Goal: Task Accomplishment & Management: Use online tool/utility

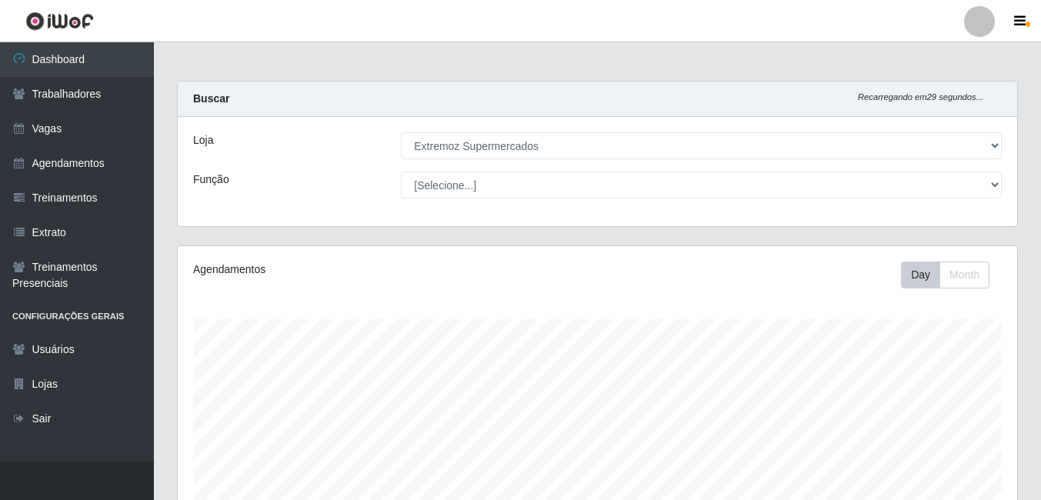
select select "519"
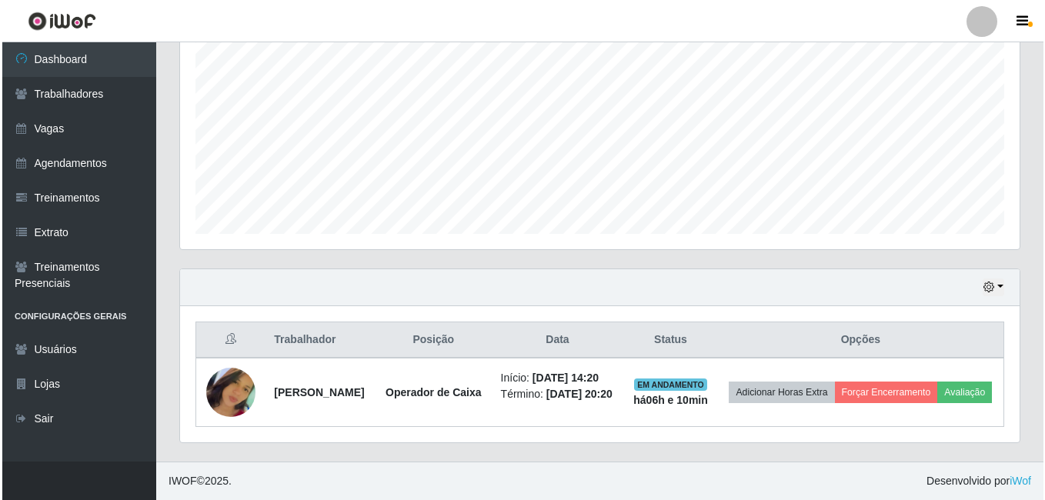
scroll to position [344, 0]
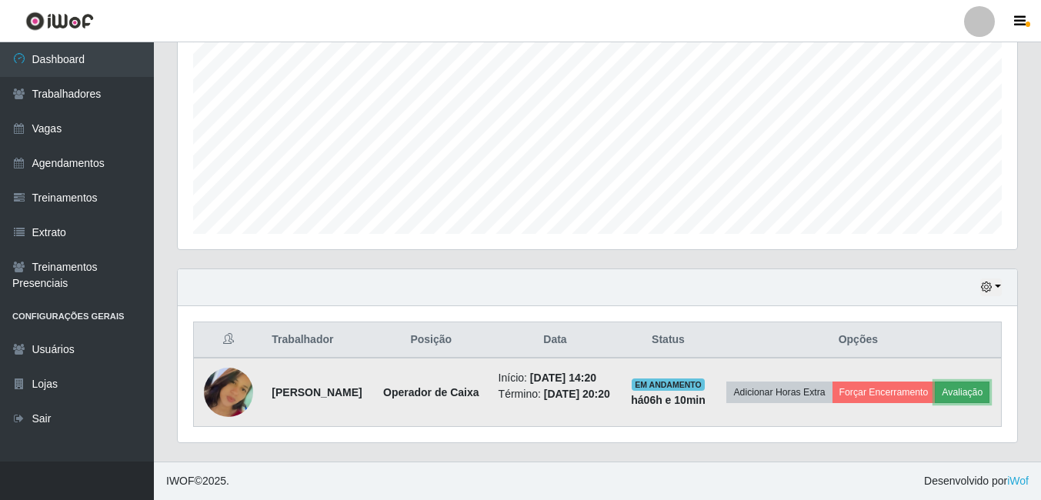
click at [935, 389] on button "Avaliação" at bounding box center [962, 393] width 55 height 22
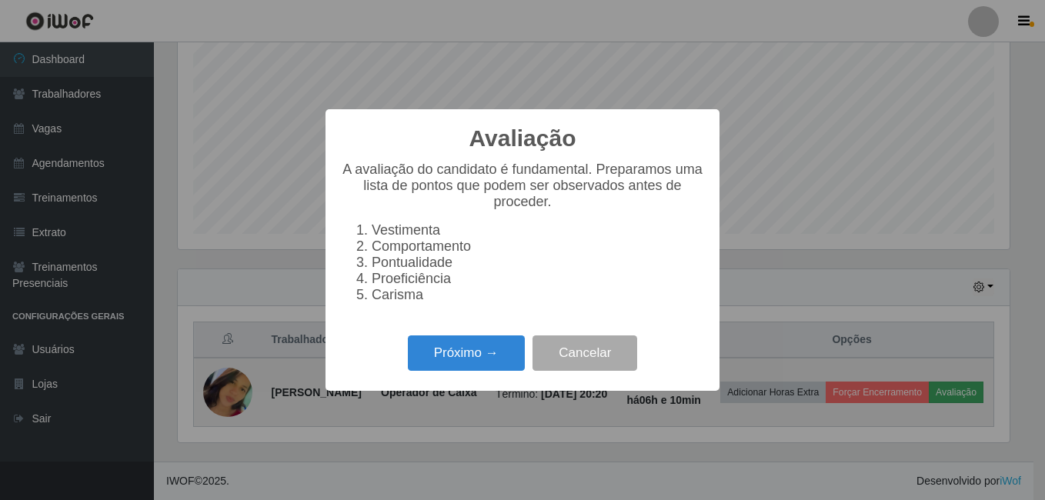
scroll to position [319, 832]
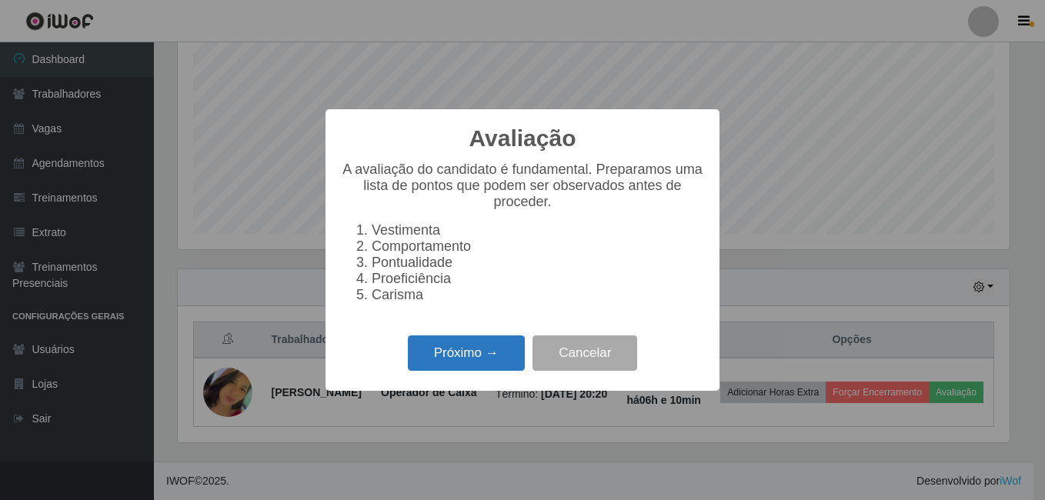
click at [478, 354] on button "Próximo →" at bounding box center [466, 354] width 117 height 36
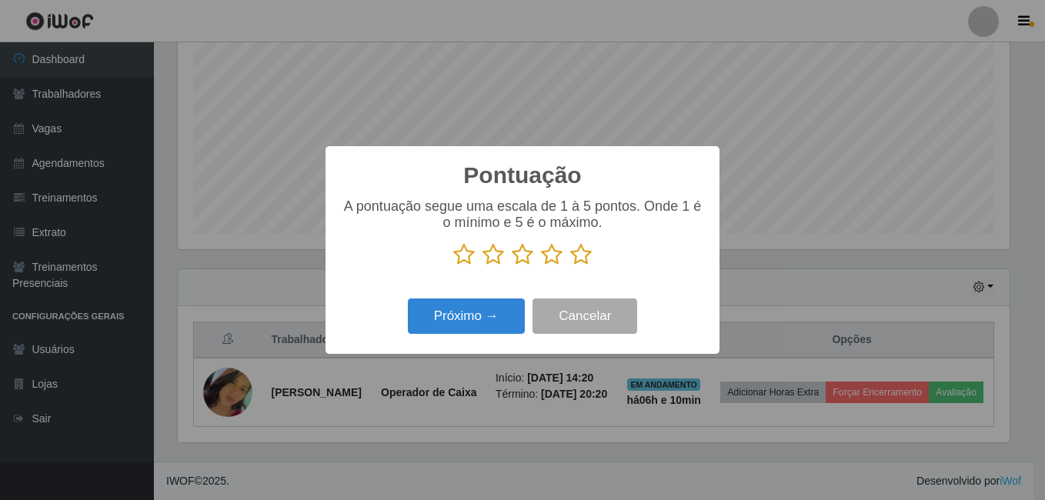
scroll to position [769430, 768918]
click at [466, 260] on icon at bounding box center [464, 254] width 22 height 23
click at [453, 266] on input "radio" at bounding box center [453, 266] width 0 height 0
click at [467, 325] on button "Próximo →" at bounding box center [466, 317] width 117 height 36
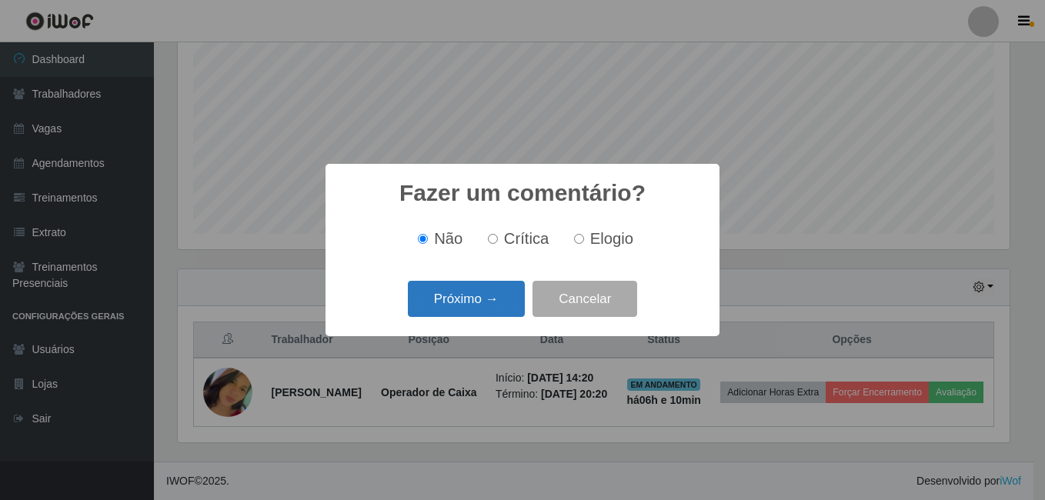
click at [477, 296] on button "Próximo →" at bounding box center [466, 299] width 117 height 36
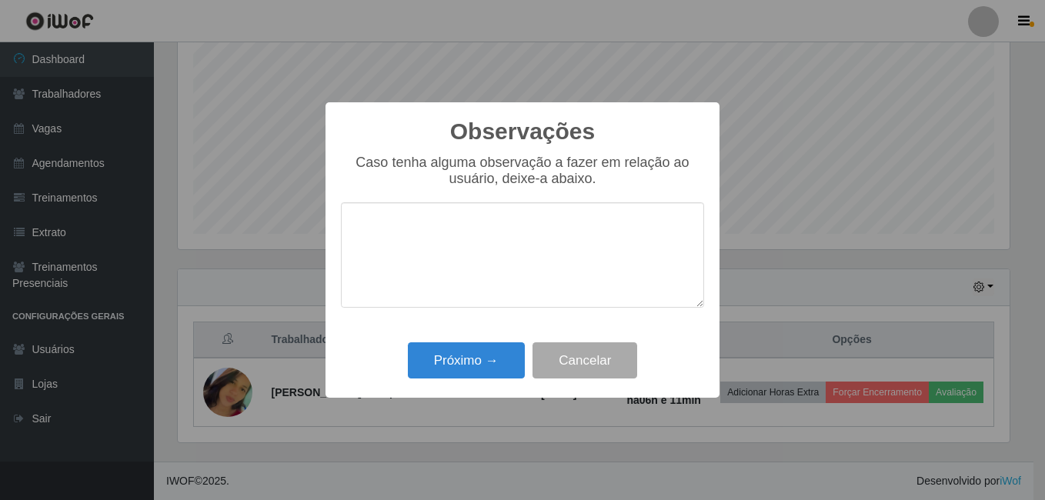
click at [541, 267] on textarea at bounding box center [522, 254] width 363 height 105
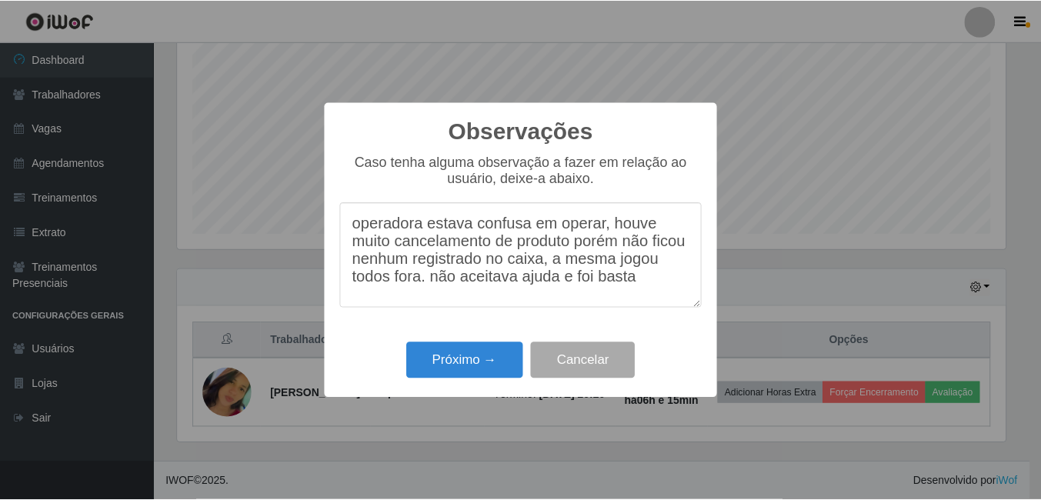
scroll to position [2, 0]
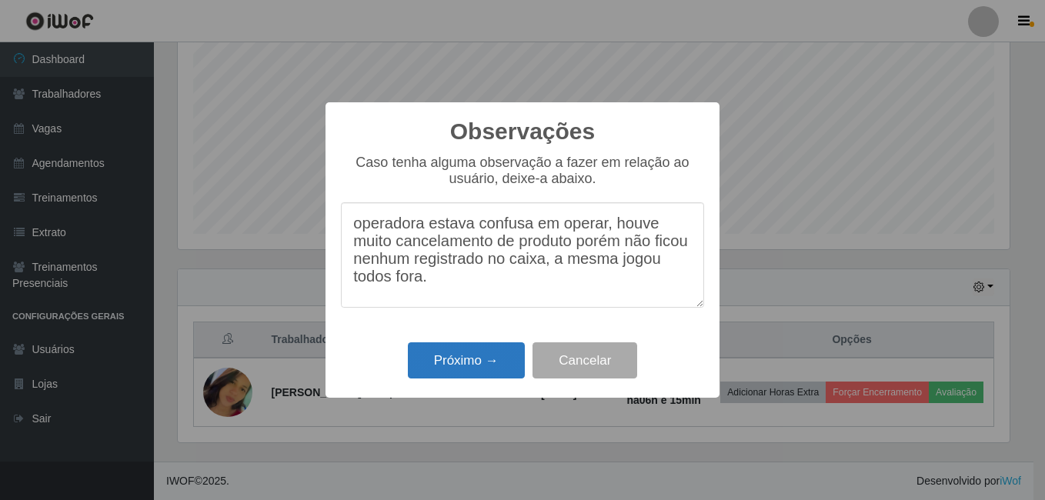
type textarea "operadora estava confusa em operar, houve muito cancelamento de produto porém n…"
click at [463, 372] on button "Próximo →" at bounding box center [466, 361] width 117 height 36
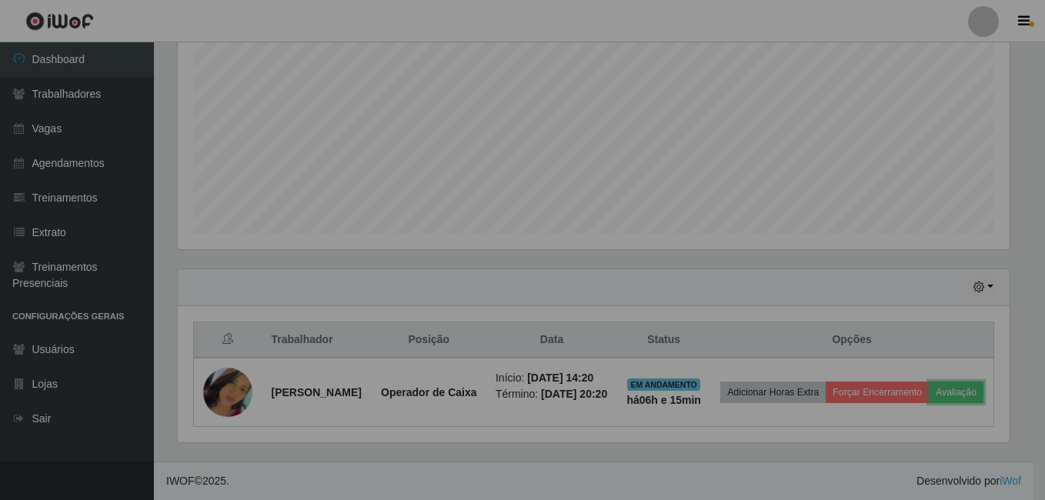
scroll to position [319, 840]
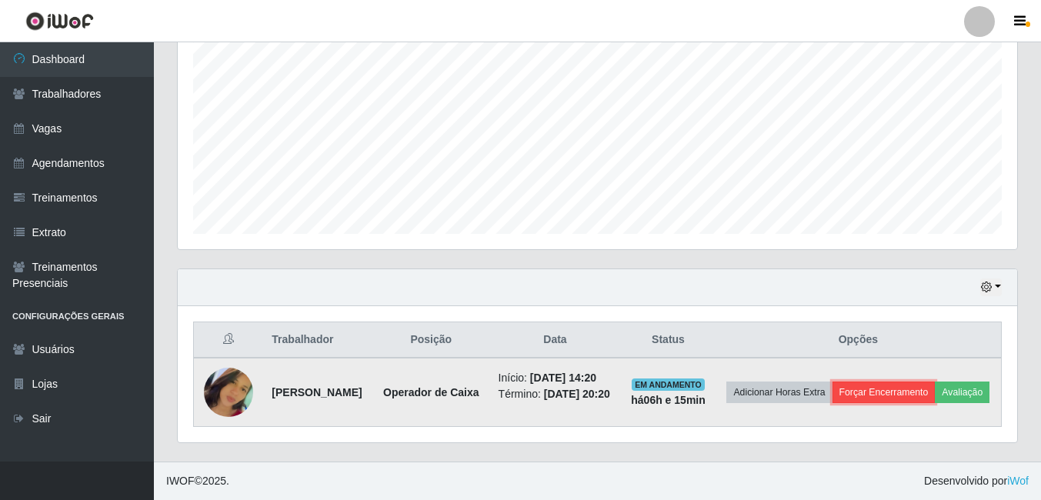
click at [936, 382] on button "Forçar Encerramento" at bounding box center [884, 393] width 103 height 22
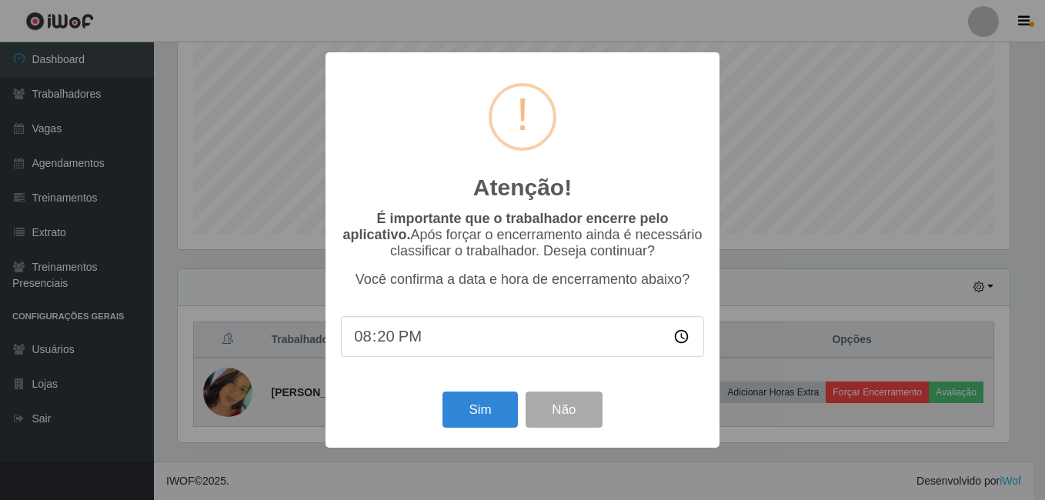
scroll to position [319, 832]
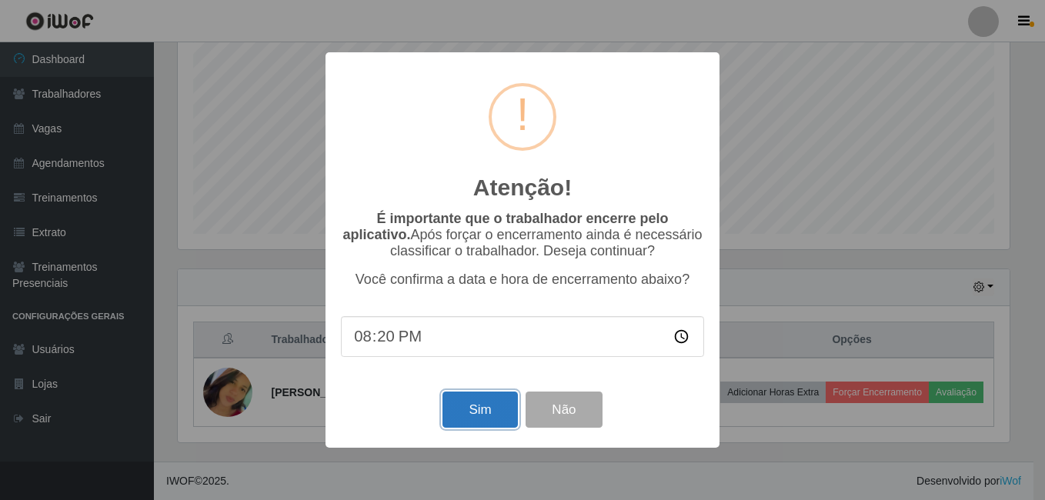
click at [500, 404] on button "Sim" at bounding box center [480, 410] width 75 height 36
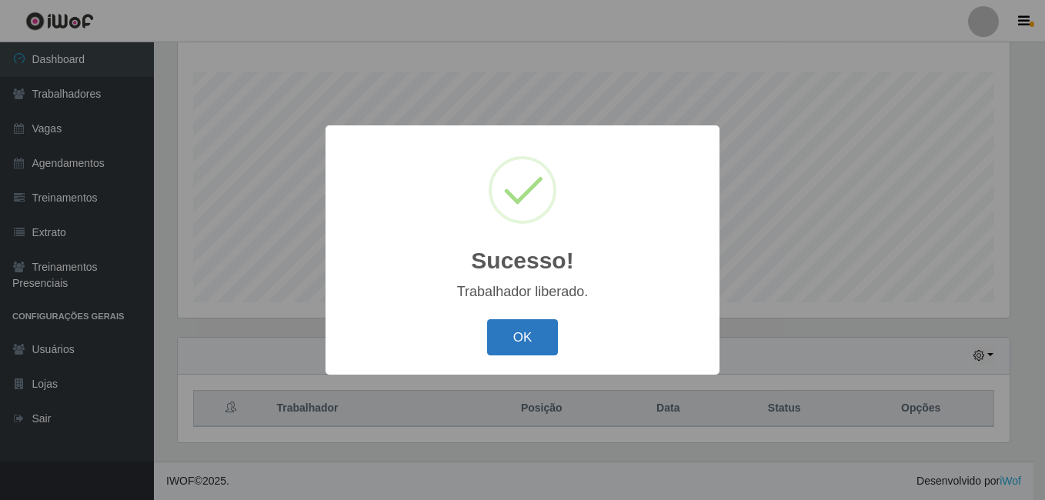
click at [521, 334] on button "OK" at bounding box center [523, 337] width 72 height 36
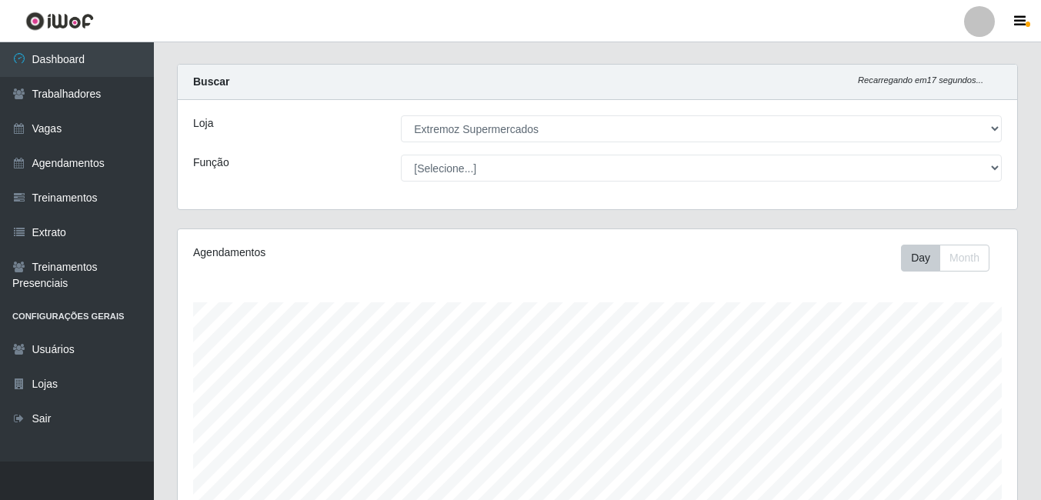
scroll to position [0, 0]
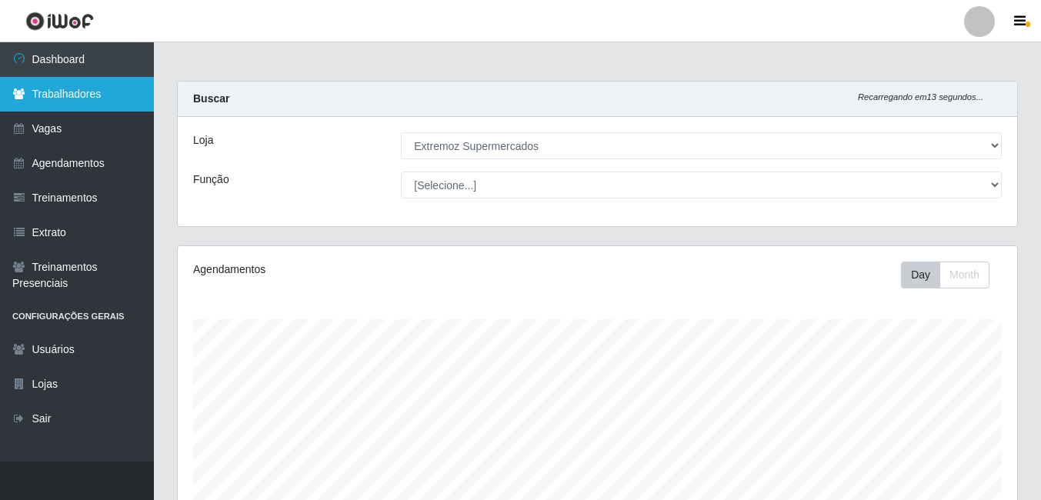
click at [40, 102] on link "Trabalhadores" at bounding box center [77, 94] width 154 height 35
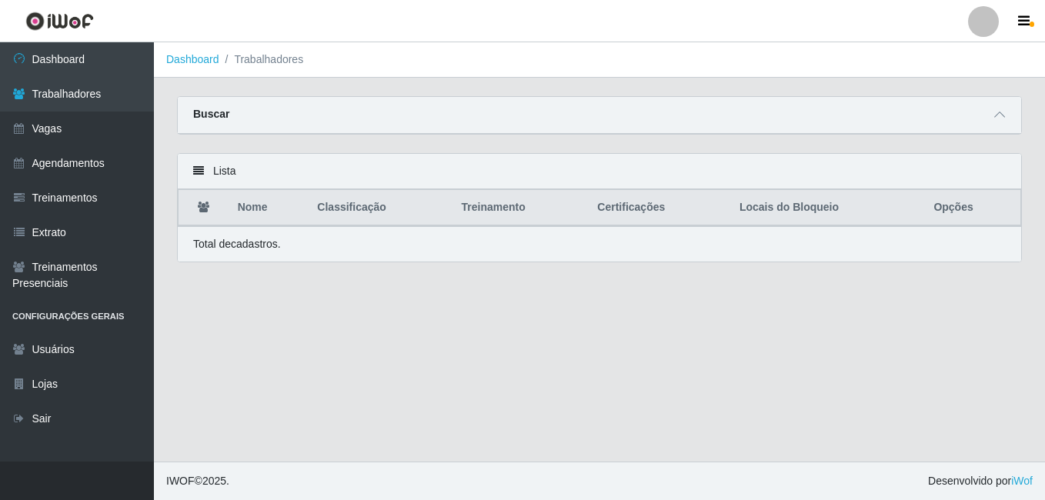
click at [219, 120] on strong "Buscar" at bounding box center [211, 114] width 36 height 12
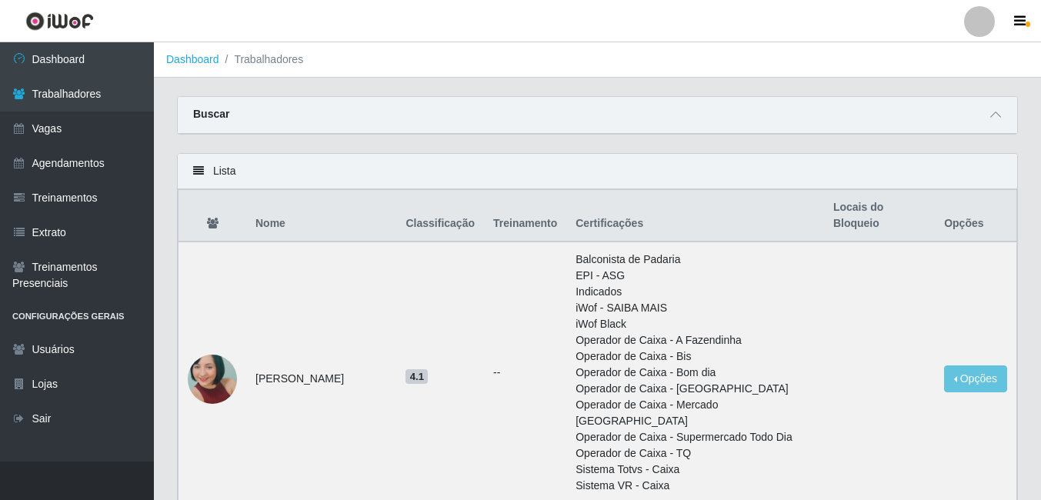
click at [237, 119] on div "Buscar" at bounding box center [598, 115] width 840 height 37
click at [66, 159] on link "Agendamentos" at bounding box center [77, 163] width 154 height 35
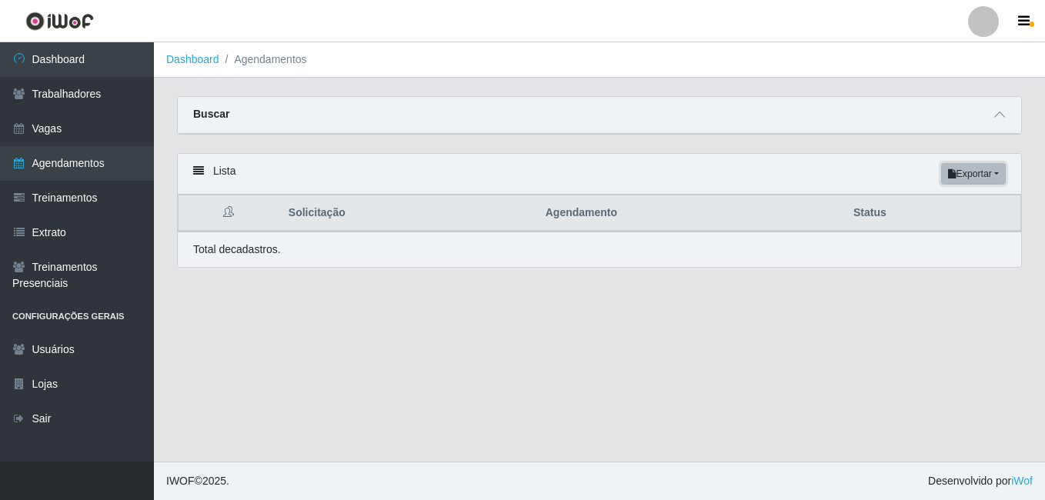
click at [986, 174] on button "Exportar" at bounding box center [973, 174] width 65 height 22
click at [603, 341] on main "Dashboard Agendamentos Carregando... Buscar Início em Término em Status [Seleci…" at bounding box center [599, 252] width 891 height 420
click at [580, 223] on th "Agendamento" at bounding box center [691, 214] width 308 height 36
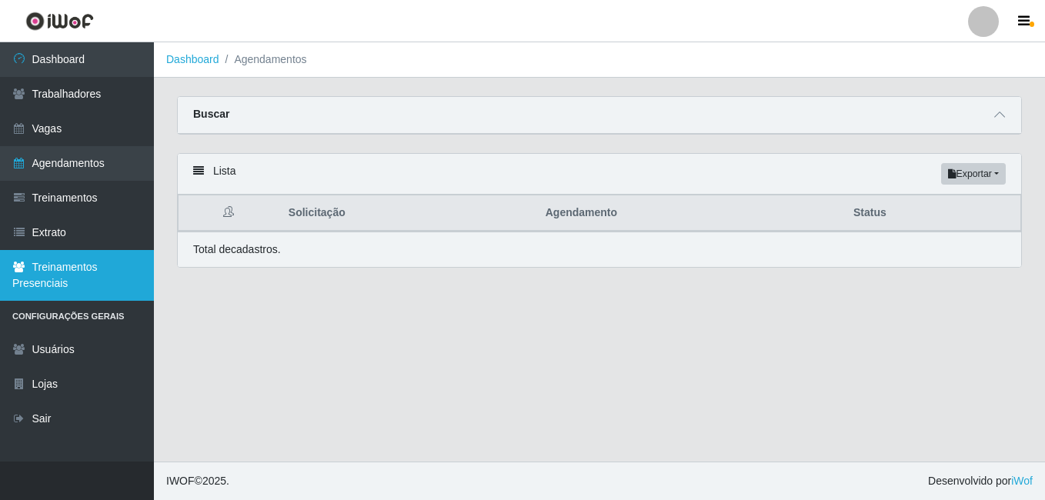
click at [86, 283] on link "Treinamentos Presenciais" at bounding box center [77, 275] width 154 height 51
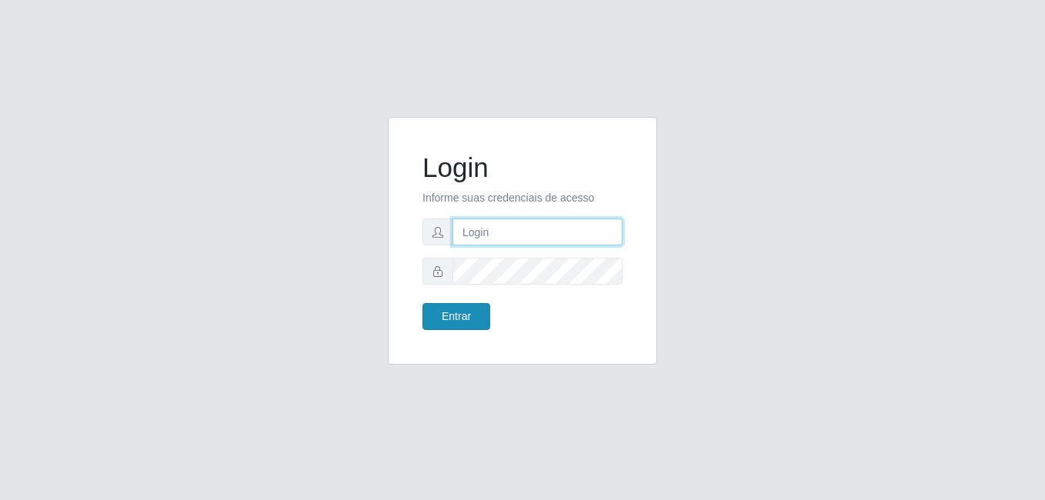
type input "andreiabenjamimbelarmino@gmail.com"
click at [454, 307] on button "Entrar" at bounding box center [457, 316] width 68 height 27
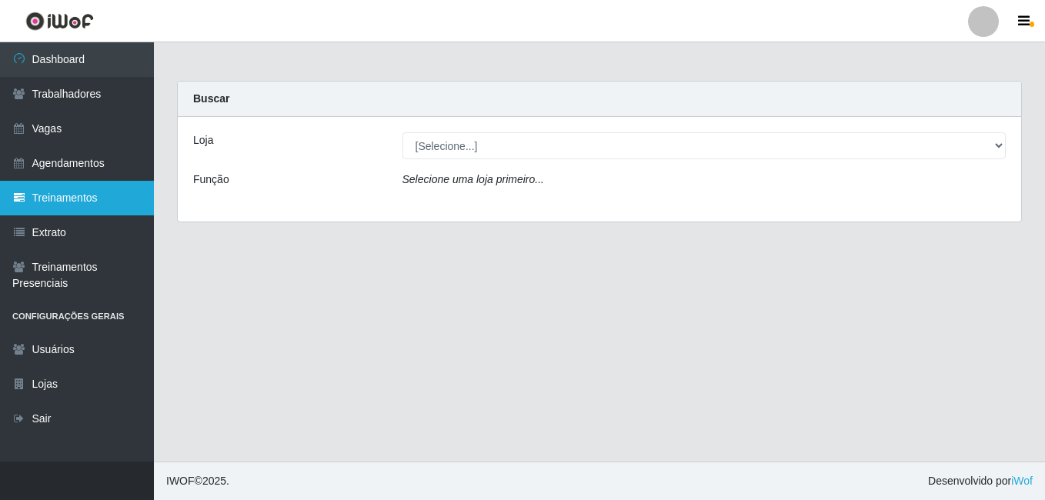
click at [58, 182] on link "Treinamentos" at bounding box center [77, 198] width 154 height 35
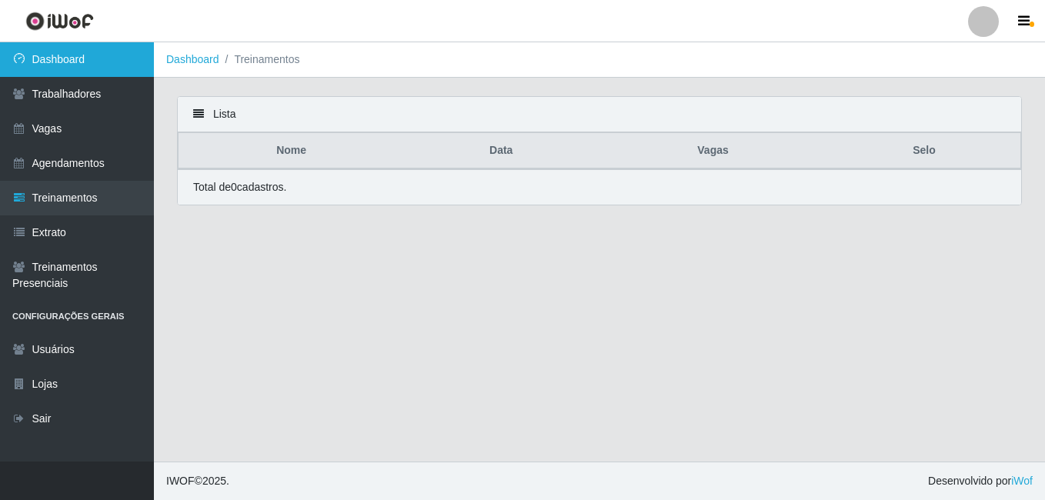
click at [99, 59] on link "Dashboard" at bounding box center [77, 59] width 154 height 35
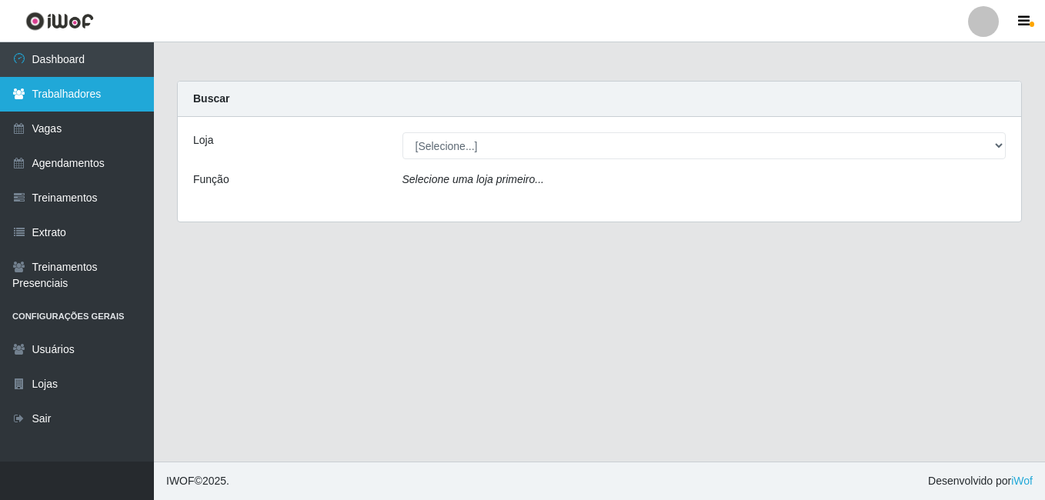
click at [95, 96] on link "Trabalhadores" at bounding box center [77, 94] width 154 height 35
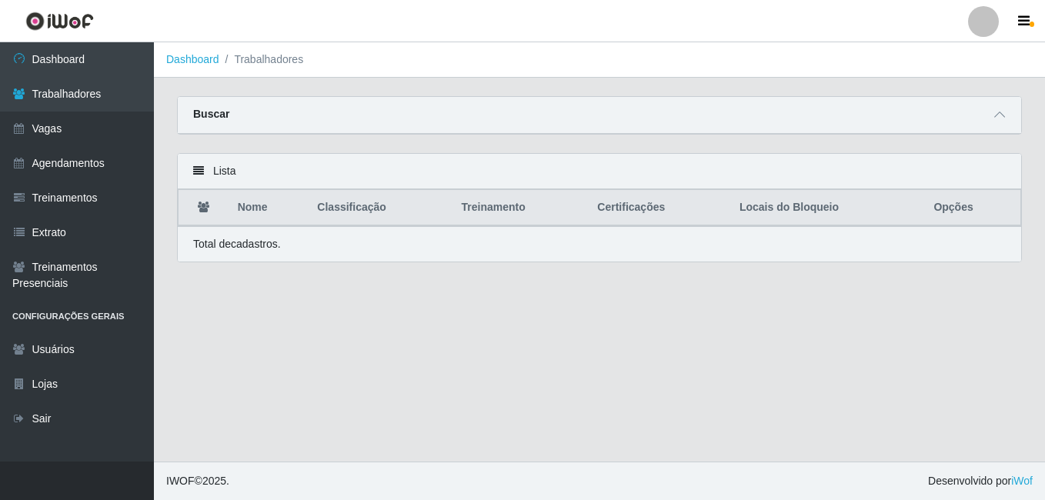
click at [262, 111] on div "Buscar" at bounding box center [600, 115] width 844 height 37
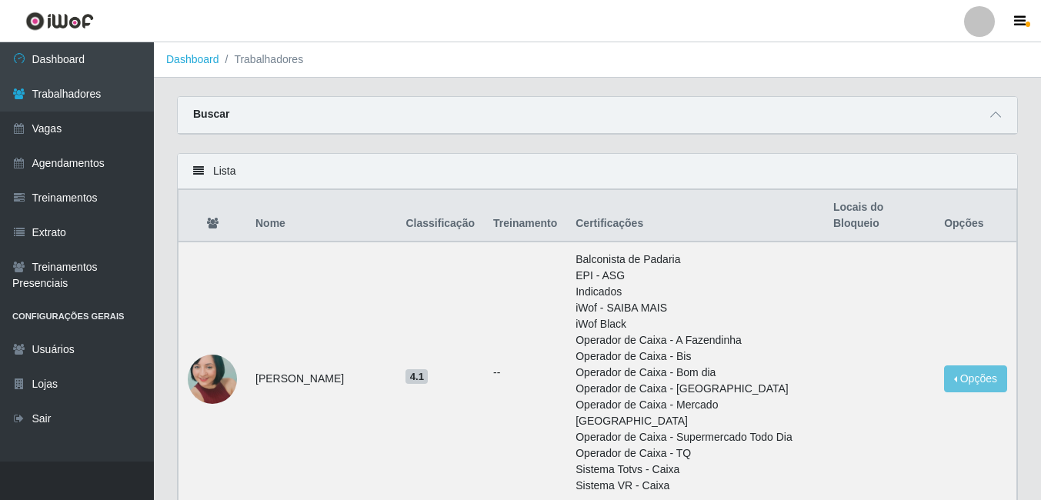
click at [852, 221] on th "Locais do Bloqueio" at bounding box center [879, 216] width 111 height 52
click at [1001, 120] on span at bounding box center [996, 115] width 18 height 18
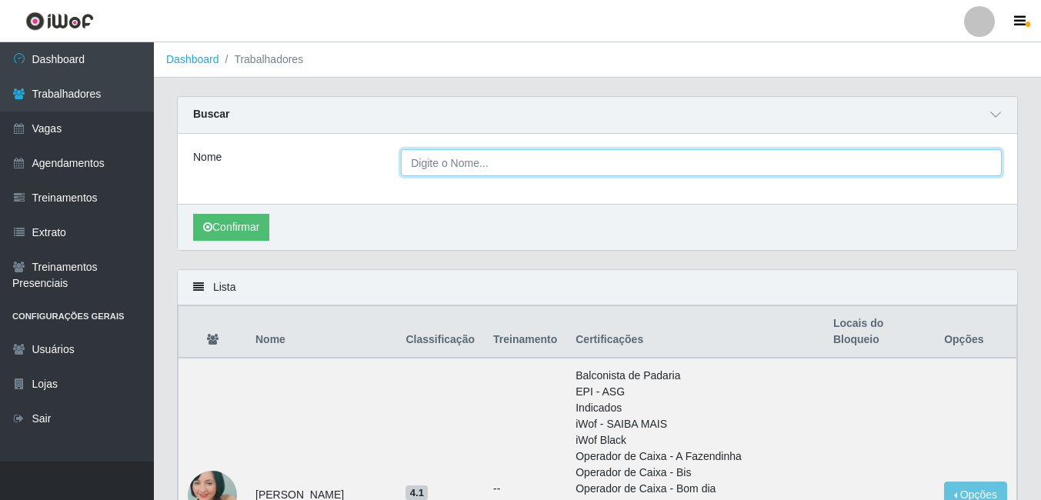
click at [519, 158] on input "Nome" at bounding box center [701, 162] width 601 height 27
type input "j"
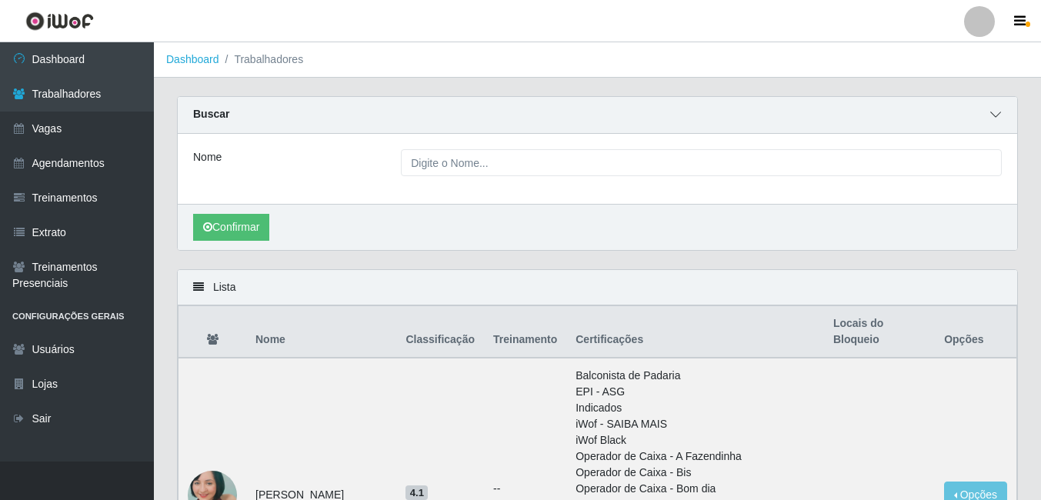
click at [1001, 114] on span at bounding box center [996, 115] width 18 height 18
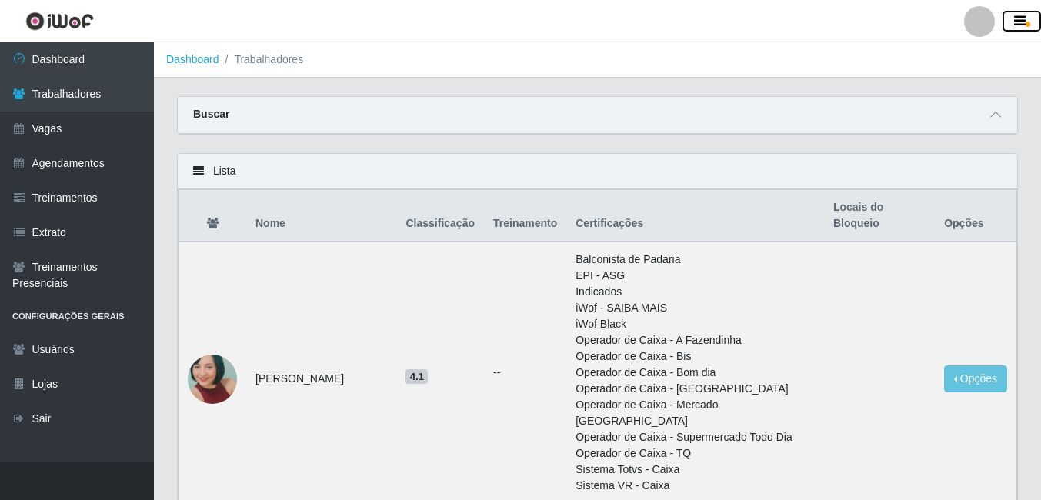
click at [1015, 22] on icon "button" at bounding box center [1021, 22] width 12 height 14
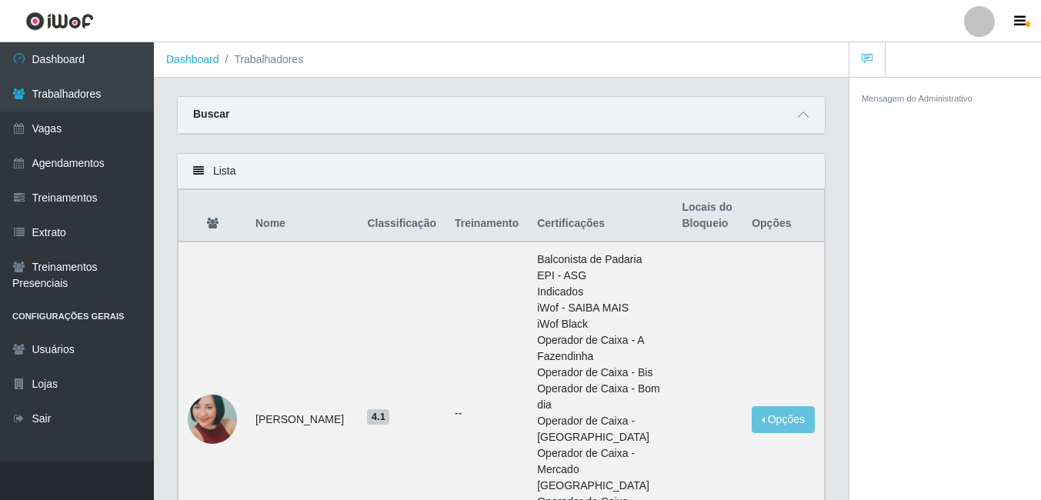
click at [975, 19] on div at bounding box center [979, 21] width 31 height 31
click at [914, 236] on div "Mensagem do Administrativo" at bounding box center [946, 291] width 192 height 429
click at [901, 96] on small "Mensagem do Administrativo" at bounding box center [917, 98] width 111 height 9
click at [801, 113] on icon at bounding box center [803, 114] width 11 height 11
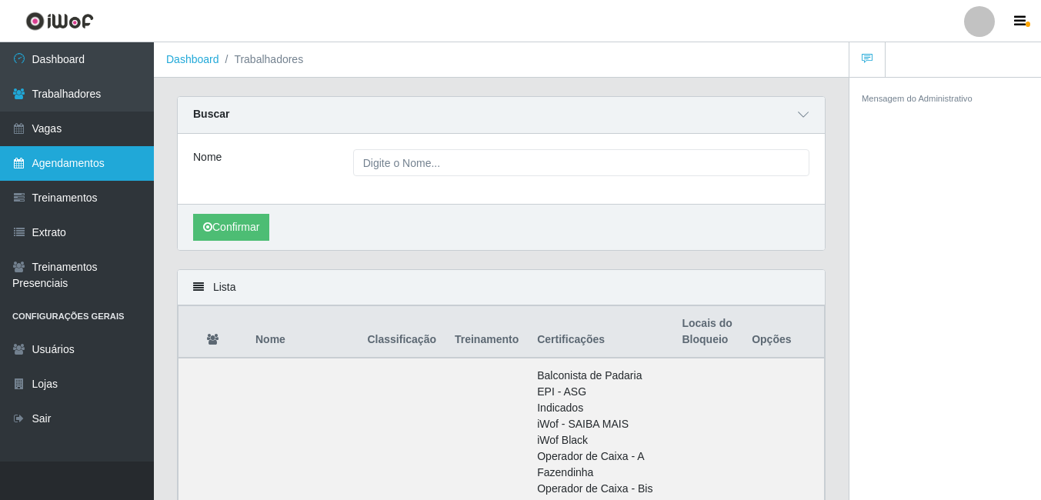
click at [112, 164] on link "Agendamentos" at bounding box center [77, 163] width 154 height 35
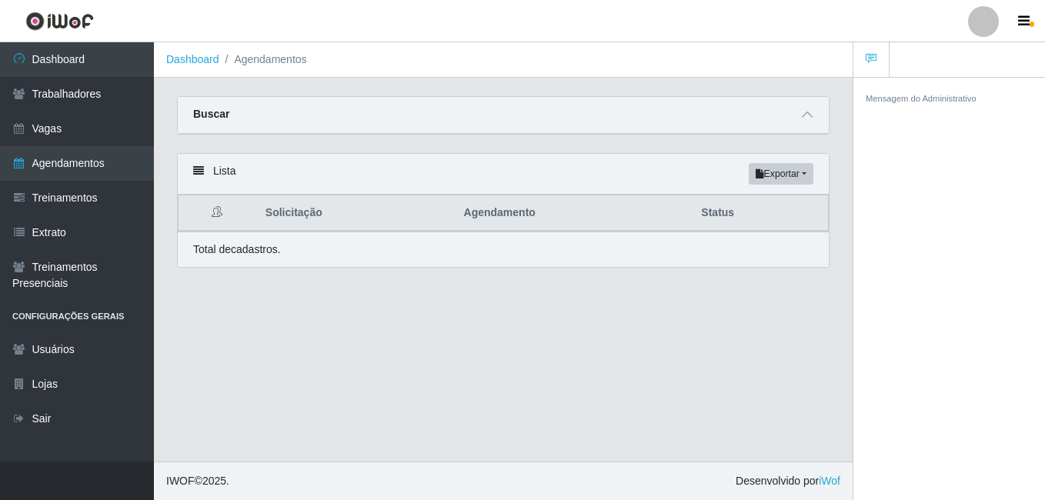
click at [608, 403] on main "Dashboard Agendamentos Carregando... Buscar Início em Término em Status [Seleci…" at bounding box center [503, 252] width 699 height 420
click at [1029, 11] on button "button" at bounding box center [1026, 22] width 38 height 22
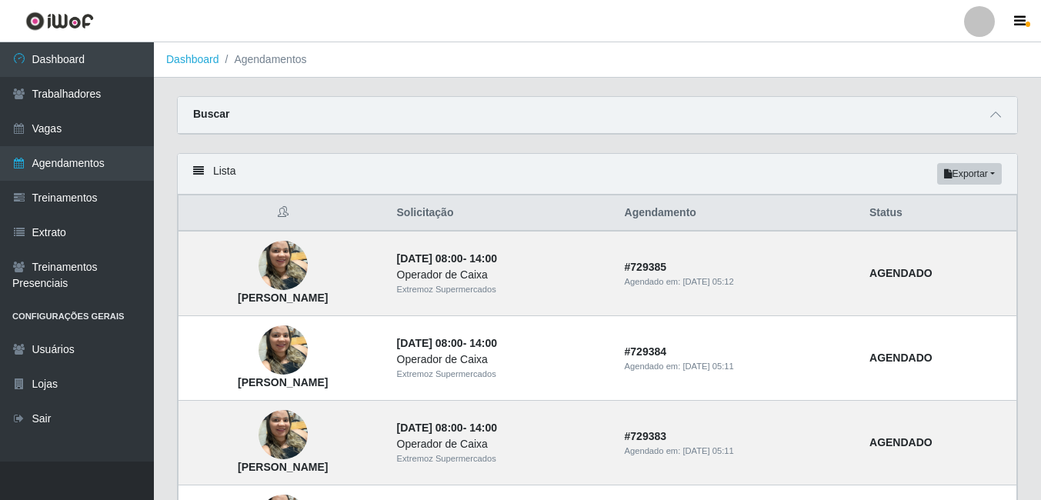
click at [326, 115] on div "Buscar" at bounding box center [598, 115] width 840 height 37
click at [226, 114] on strong "Buscar" at bounding box center [211, 114] width 36 height 12
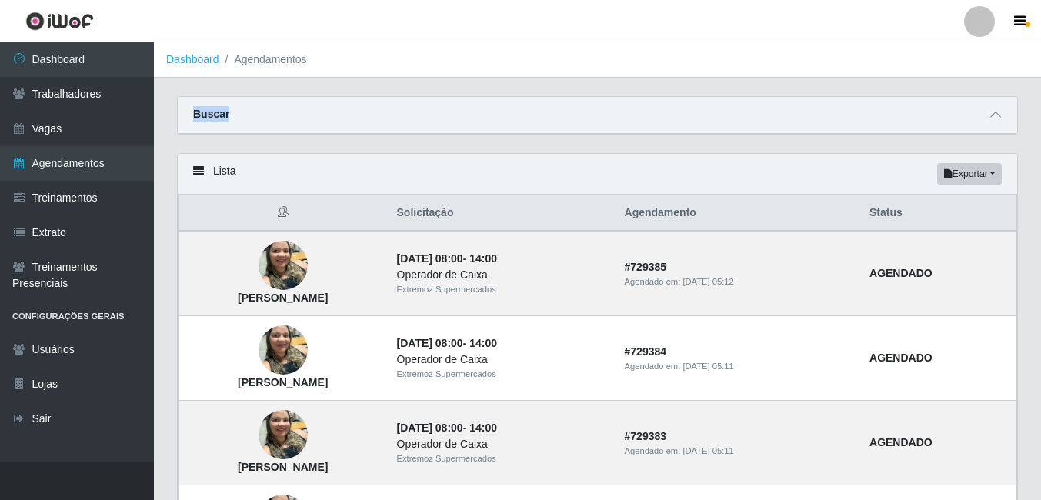
click at [824, 135] on div "Carregando... Buscar Início em Término em Status [Selecione...] AGENDADO AGUARD…" at bounding box center [597, 124] width 864 height 57
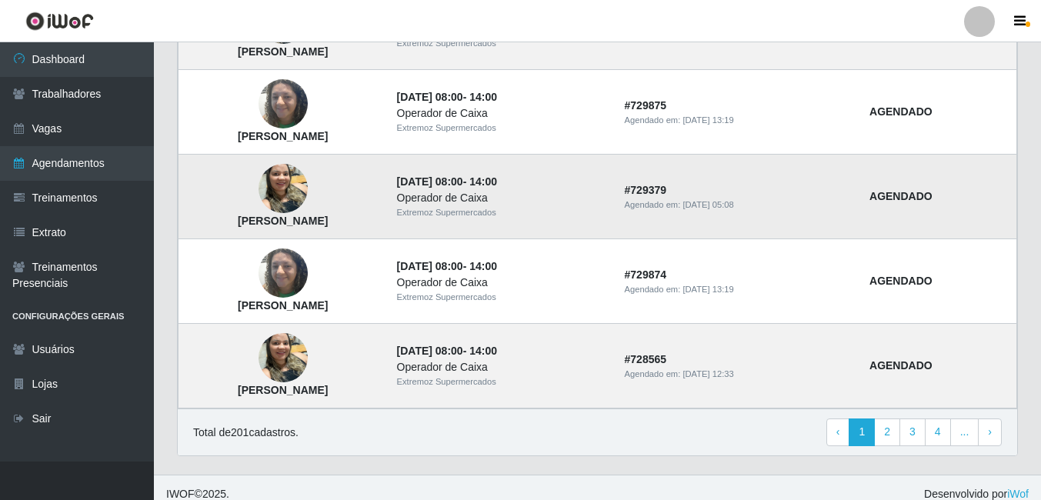
scroll to position [1107, 0]
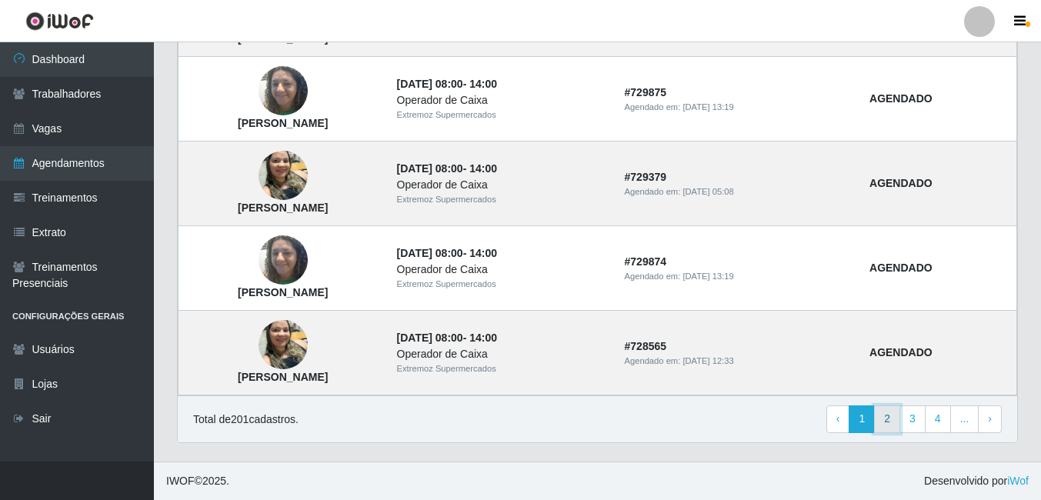
click at [892, 427] on link "2" at bounding box center [887, 420] width 26 height 28
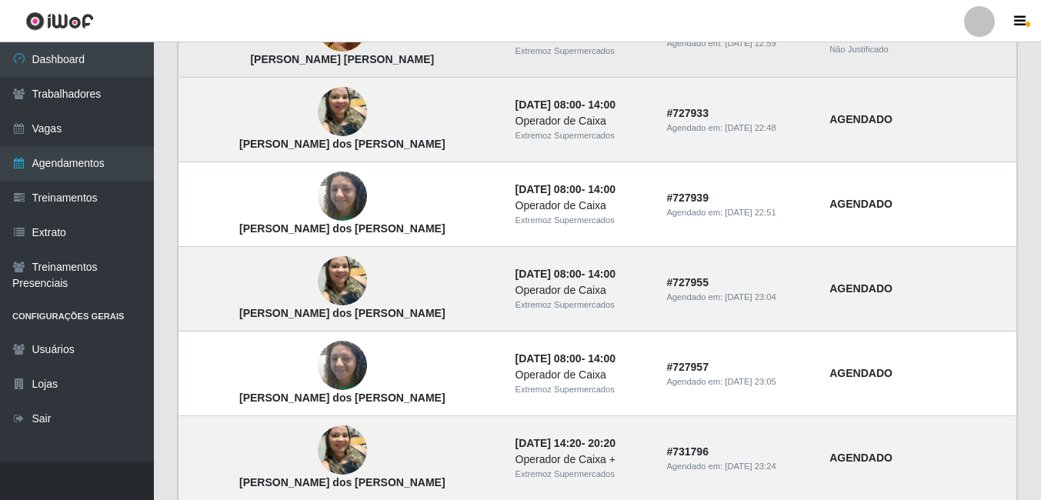
scroll to position [1107, 0]
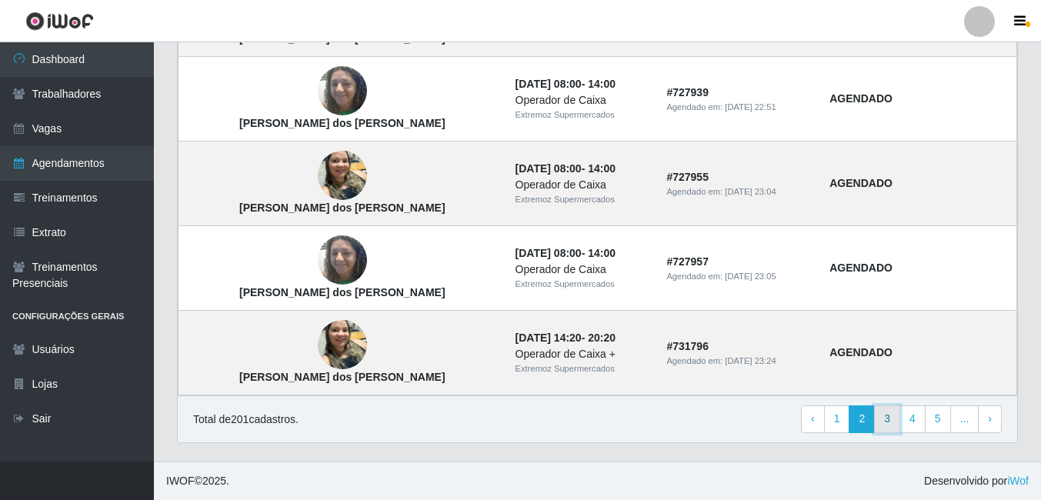
click at [884, 416] on link "3" at bounding box center [887, 420] width 26 height 28
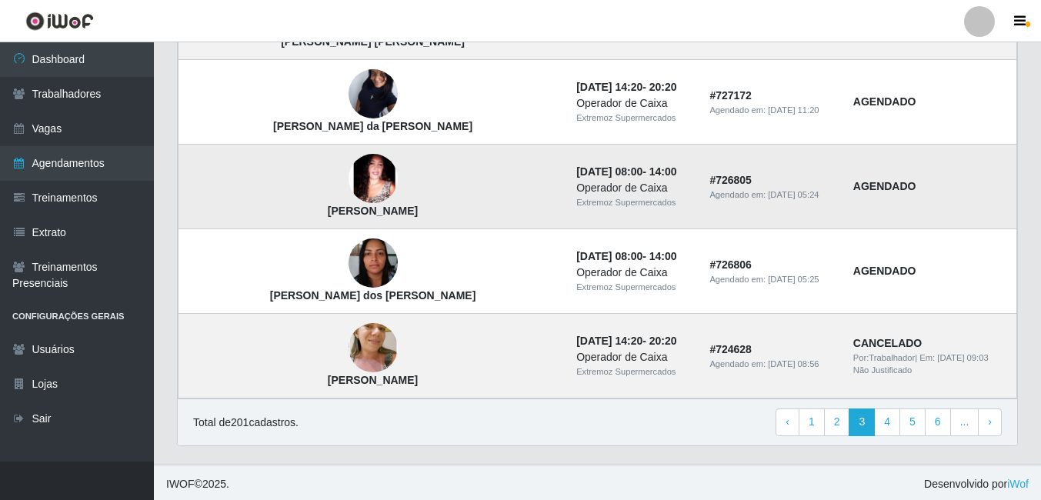
scroll to position [1107, 0]
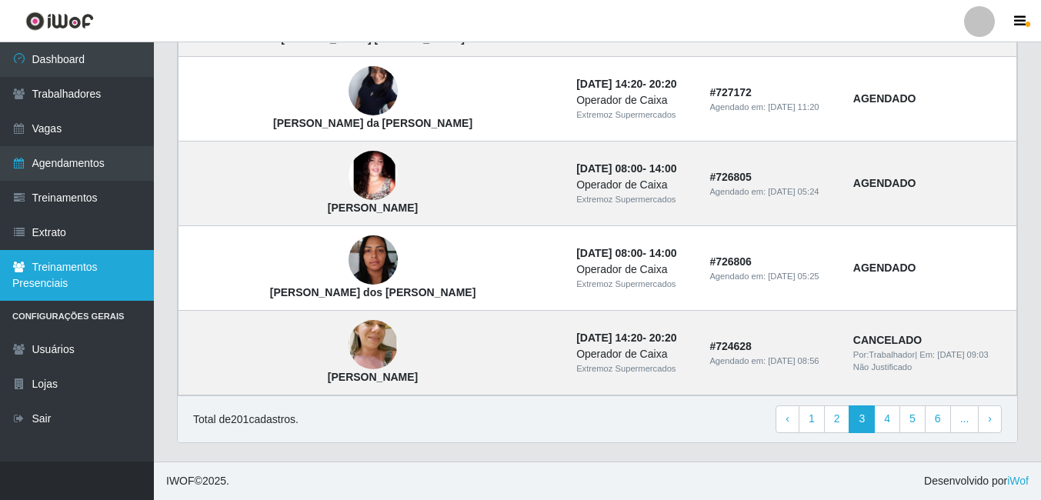
click at [79, 272] on link "Treinamentos Presenciais" at bounding box center [77, 275] width 154 height 51
